Goal: Information Seeking & Learning: Understand process/instructions

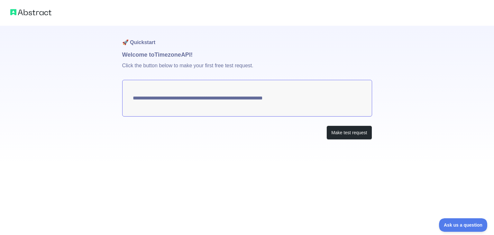
click at [226, 98] on textarea "**********" at bounding box center [247, 98] width 250 height 37
click at [353, 132] on button "Make test request" at bounding box center [348, 132] width 45 height 14
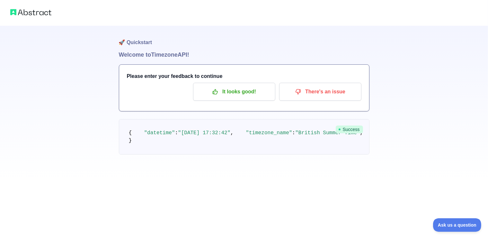
scroll to position [14, 0]
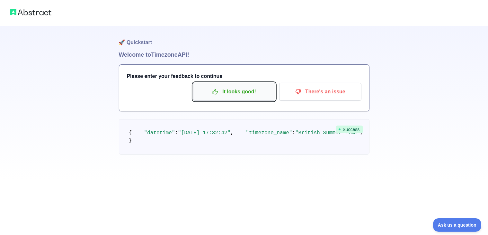
click at [244, 86] on p "It looks good!" at bounding box center [234, 91] width 73 height 11
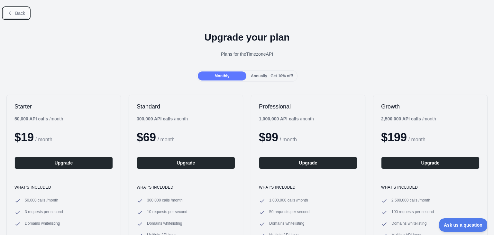
click at [19, 12] on span "Back" at bounding box center [20, 13] width 10 height 5
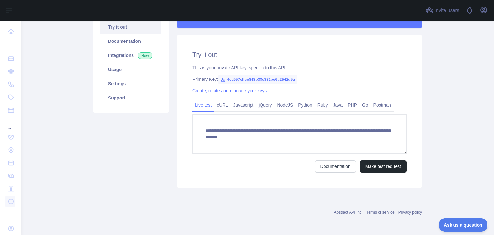
scroll to position [70, 0]
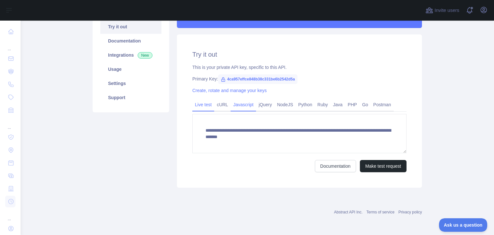
click at [240, 108] on link "Javascript" at bounding box center [243, 104] width 25 height 10
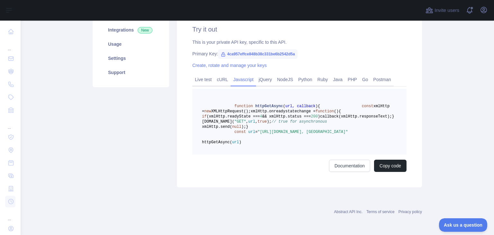
scroll to position [126, 0]
drag, startPoint x: 253, startPoint y: 127, endPoint x: 277, endPoint y: 134, distance: 24.7
click at [277, 134] on pre "function httpGetAsync ( url, callback ) { const xmlHttp = new XMLHttpRequest();…" at bounding box center [299, 122] width 214 height 66
copy span ""[URL][DOMAIN_NAME], [GEOGRAPHIC_DATA]""
drag, startPoint x: 109, startPoint y: 137, endPoint x: 116, endPoint y: 94, distance: 43.1
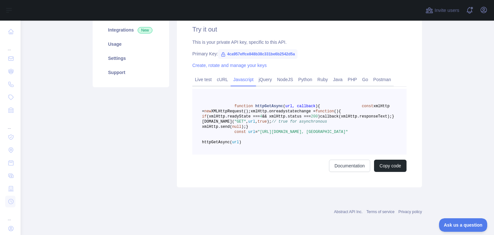
click at [109, 136] on div "Pricing Try it out Documentation Integrations New Usage Settings Support" at bounding box center [131, 80] width 84 height 214
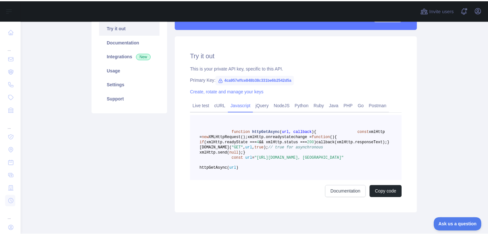
scroll to position [0, 0]
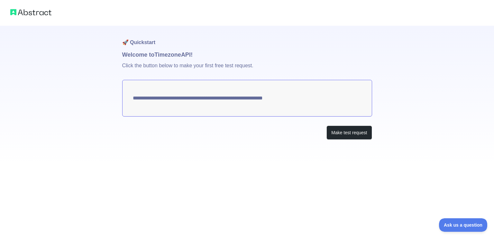
drag, startPoint x: 293, startPoint y: 100, endPoint x: 274, endPoint y: 107, distance: 20.4
click at [274, 107] on textarea "**********" at bounding box center [247, 98] width 250 height 37
drag, startPoint x: 152, startPoint y: 96, endPoint x: 104, endPoint y: 69, distance: 55.0
click at [136, 95] on textarea "**********" at bounding box center [247, 98] width 250 height 37
click at [352, 134] on button "Make test request" at bounding box center [348, 132] width 45 height 14
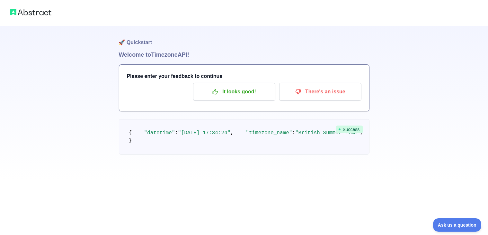
scroll to position [14, 0]
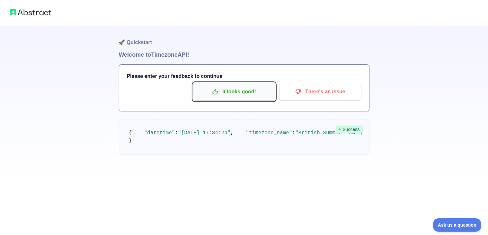
click at [226, 86] on p "It looks good!" at bounding box center [234, 91] width 73 height 11
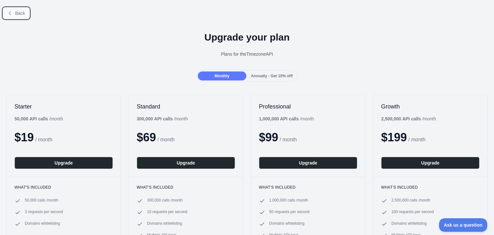
click at [15, 17] on button "Back" at bounding box center [16, 13] width 26 height 11
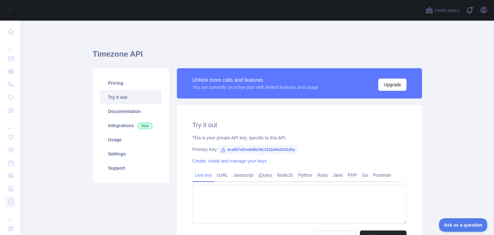
type textarea "**********"
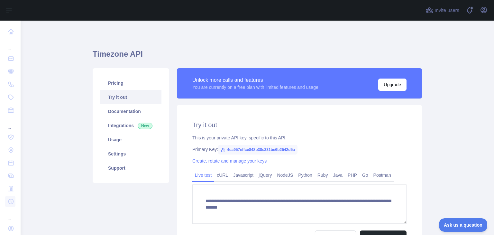
scroll to position [64, 0]
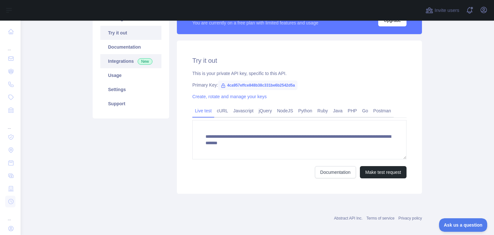
click at [131, 62] on link "Integrations New" at bounding box center [130, 61] width 61 height 14
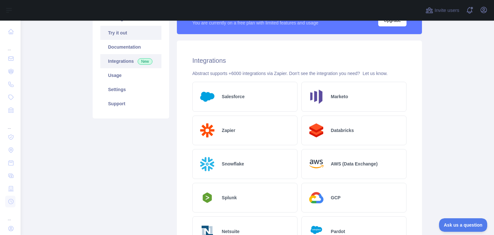
click at [126, 31] on link "Try it out" at bounding box center [130, 33] width 61 height 14
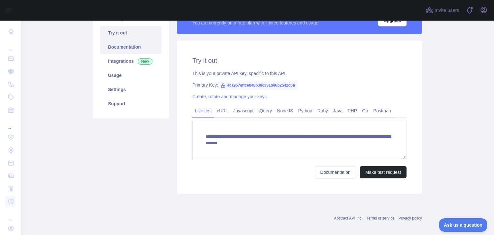
click at [127, 44] on link "Documentation" at bounding box center [130, 47] width 61 height 14
click at [249, 113] on link "Javascript" at bounding box center [243, 110] width 25 height 10
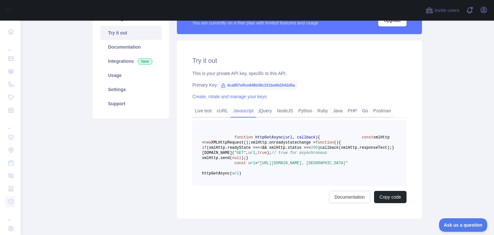
drag, startPoint x: 254, startPoint y: 188, endPoint x: 359, endPoint y: 196, distance: 105.4
click at [359, 186] on pre "function httpGetAsync ( url, callback ) { const xmlHttp = new XMLHttpRequest();…" at bounding box center [299, 153] width 214 height 66
copy span ""[URL][DOMAIN_NAME], [GEOGRAPHIC_DATA]""
click at [140, 141] on div "Pricing Try it out Documentation Integrations New Usage Settings Support" at bounding box center [131, 111] width 84 height 214
